Goal: Navigation & Orientation: Find specific page/section

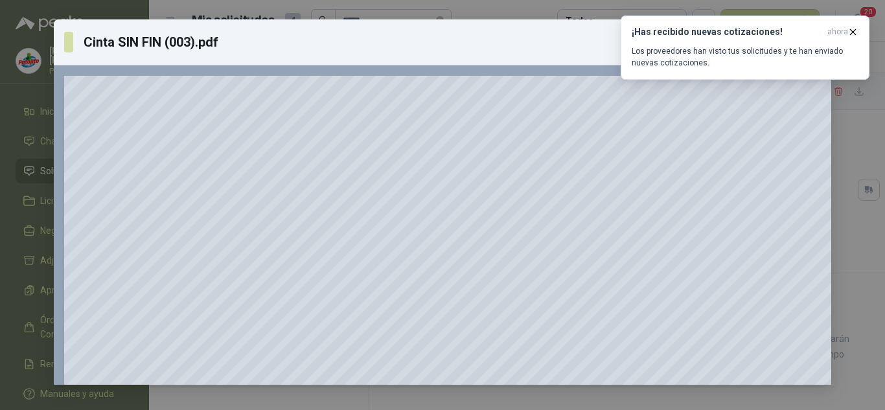
scroll to position [518, 0]
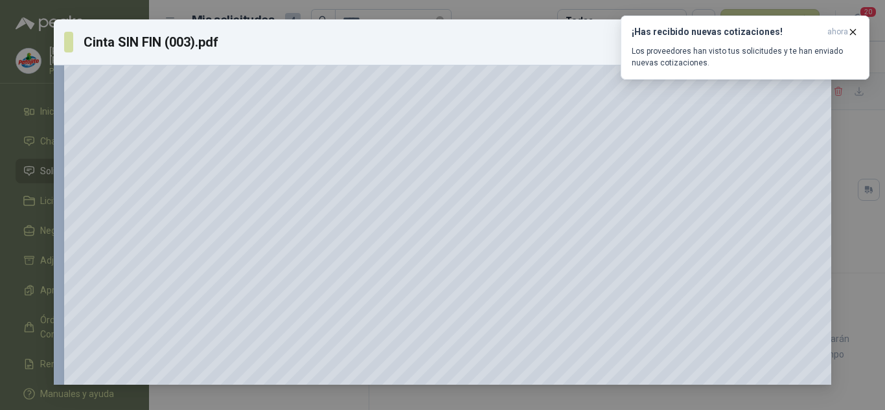
click at [866, 110] on div "Cinta SIN FIN (003).pdf Descargar 150 %" at bounding box center [442, 205] width 885 height 410
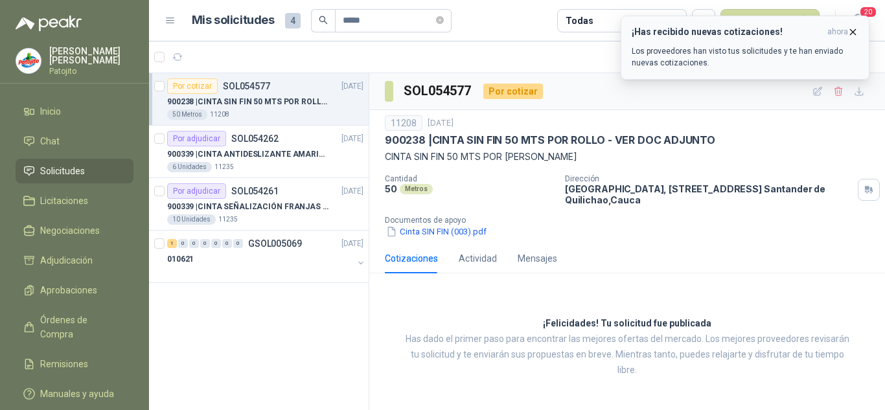
click at [850, 25] on button "¡Has recibido nuevas cotizaciones! ahora Los proveedores han visto tus solicitu…" at bounding box center [745, 48] width 249 height 64
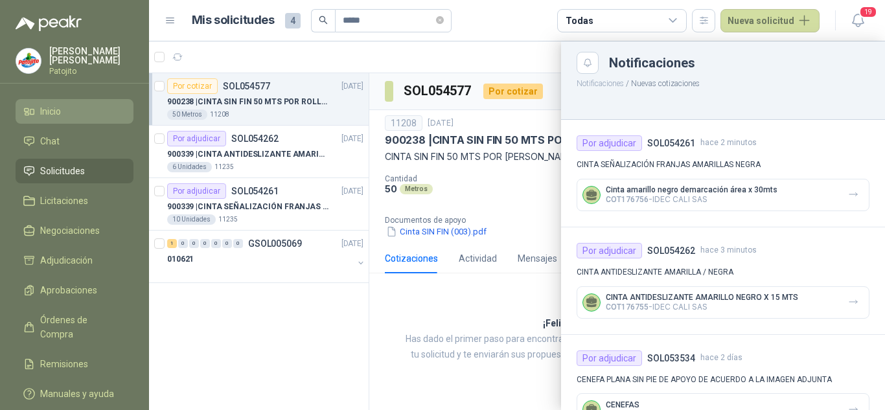
click at [63, 108] on li "Inicio" at bounding box center [74, 111] width 102 height 14
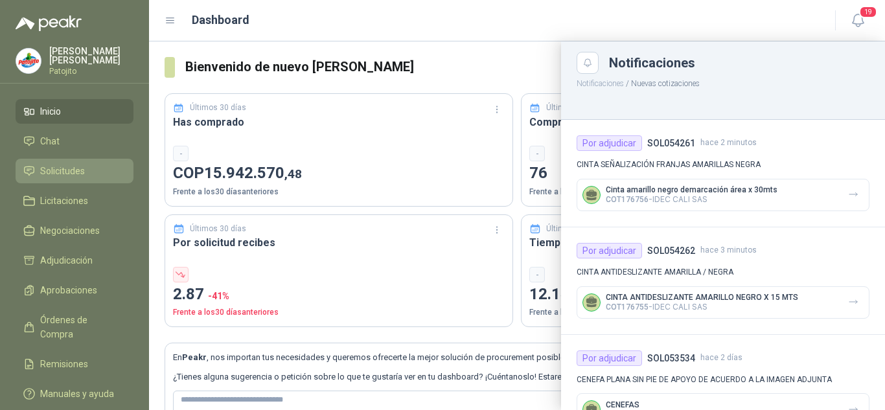
click at [66, 171] on span "Solicitudes" at bounding box center [62, 171] width 45 height 14
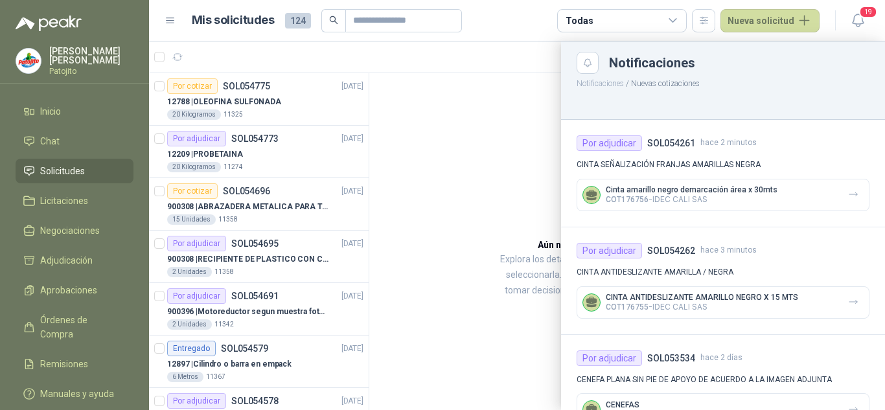
click at [424, 192] on div at bounding box center [517, 225] width 736 height 369
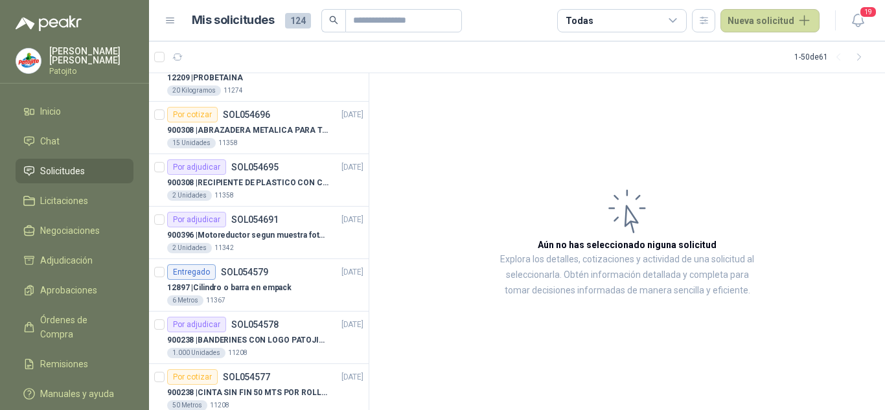
scroll to position [130, 0]
